Goal: Task Accomplishment & Management: Manage account settings

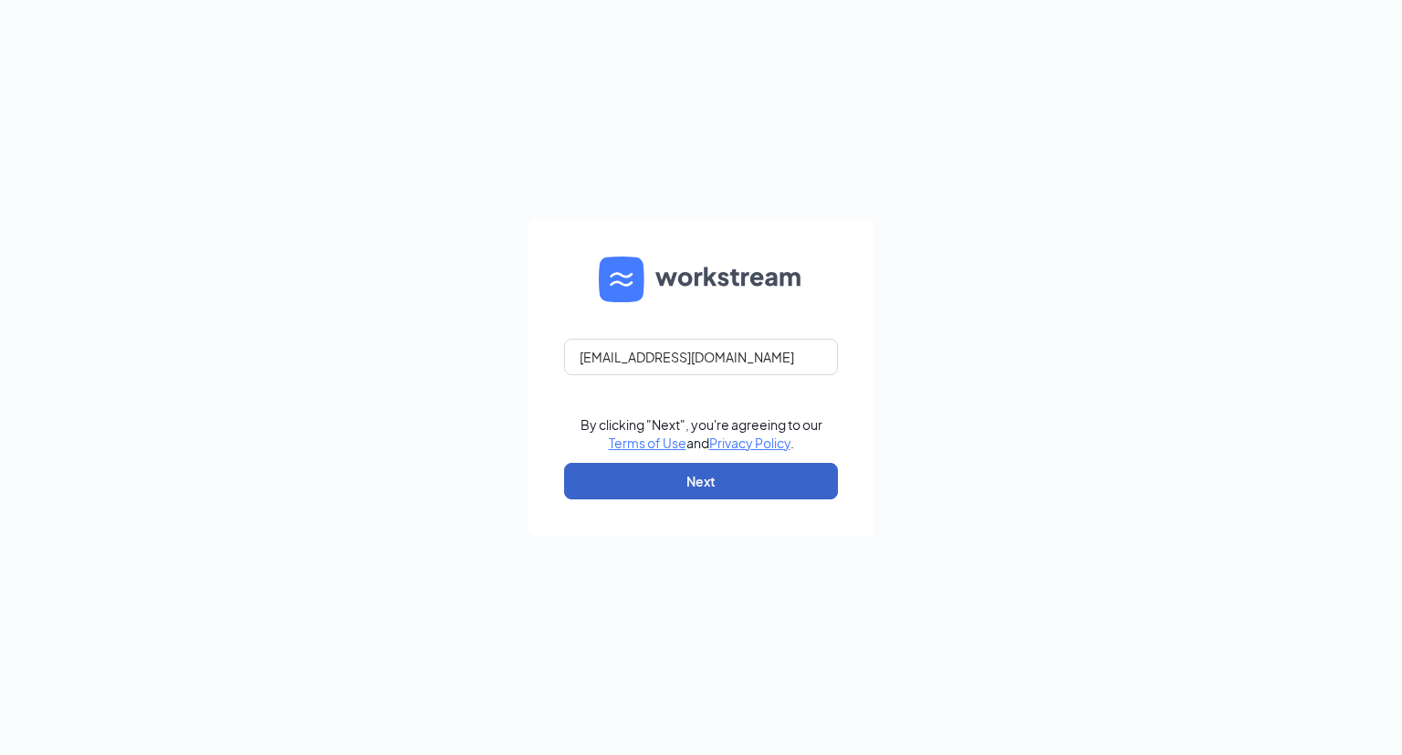
click at [680, 486] on button "Next" at bounding box center [701, 481] width 274 height 37
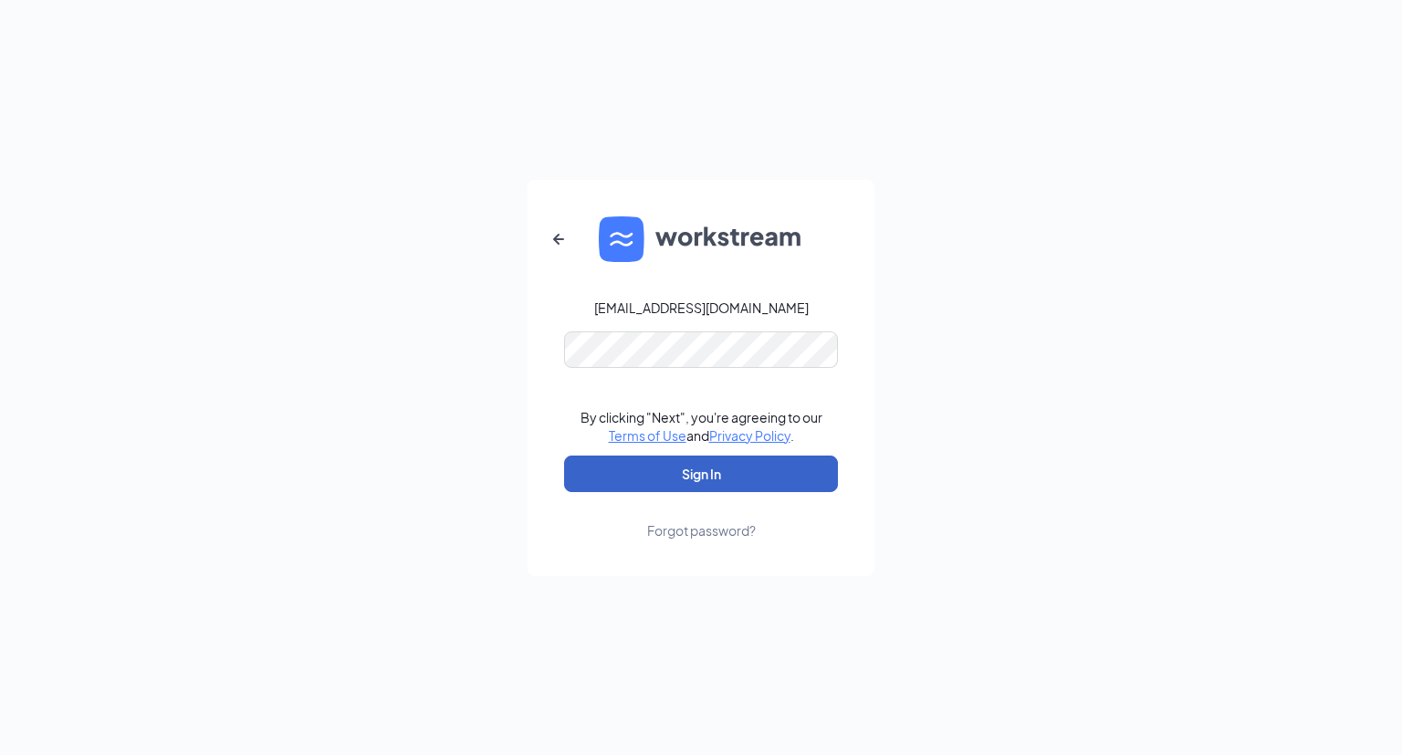
click at [701, 476] on button "Sign In" at bounding box center [701, 473] width 274 height 37
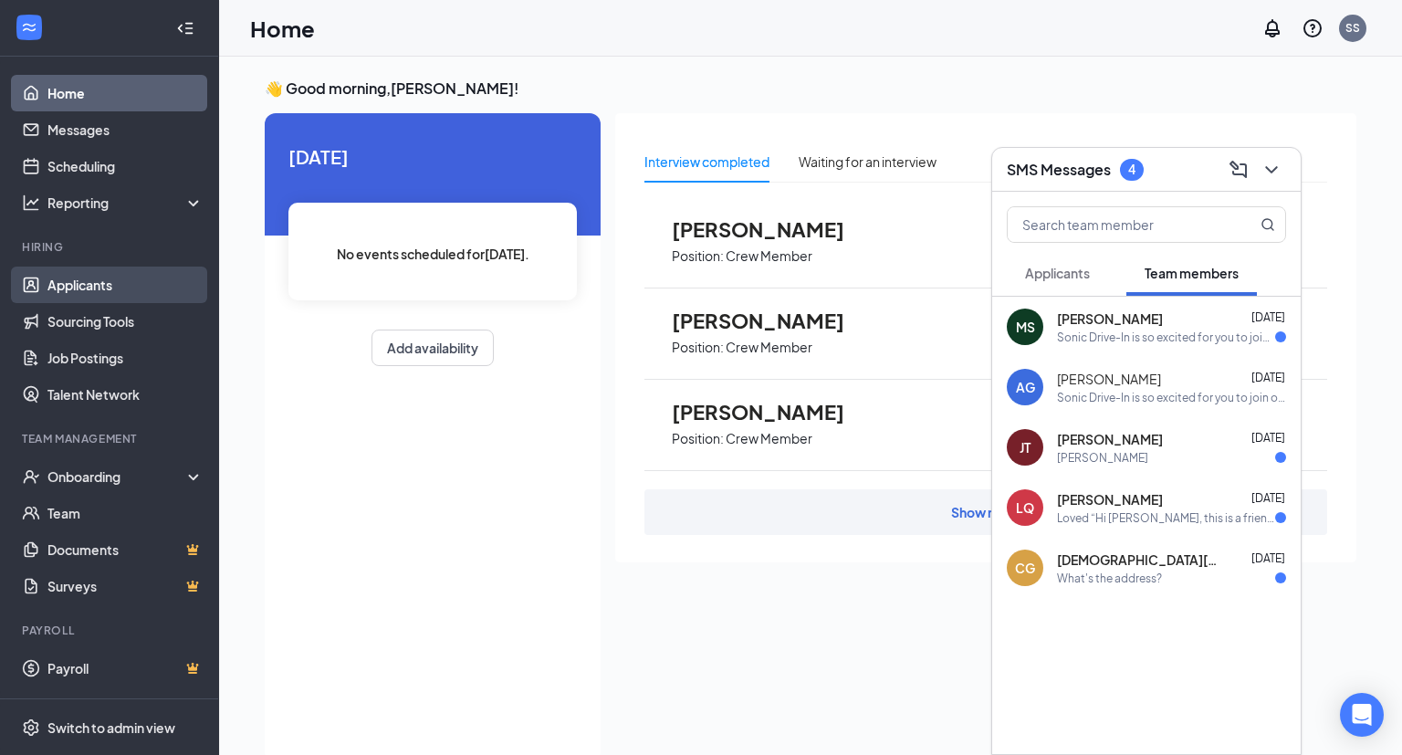
click at [89, 282] on link "Applicants" at bounding box center [125, 284] width 156 height 37
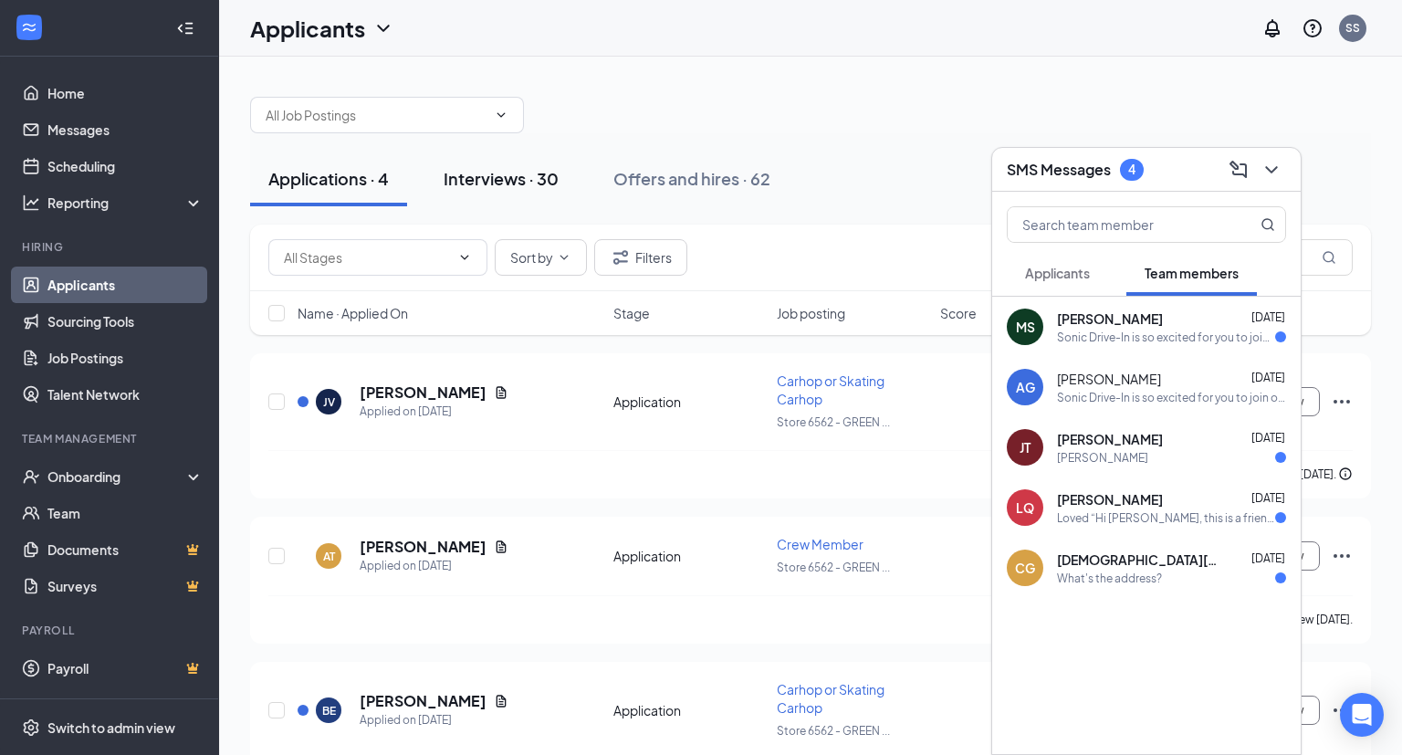
click at [526, 181] on div "Interviews · 30" at bounding box center [501, 178] width 115 height 23
